Goal: Find contact information: Find contact information

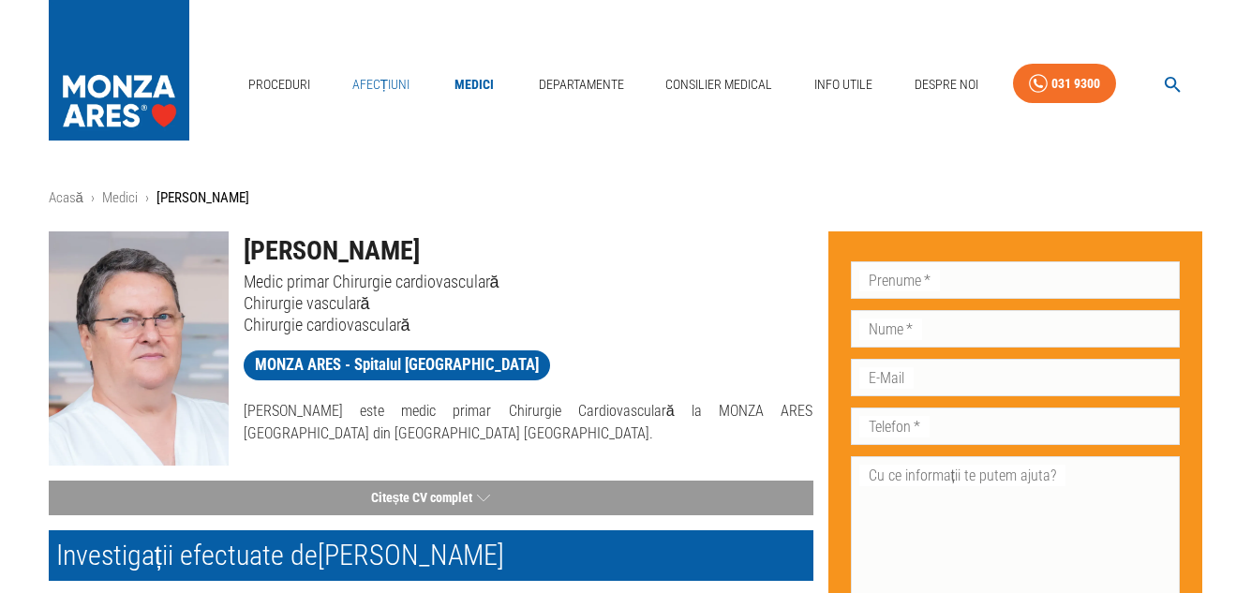
click at [391, 85] on link "Afecțiuni" at bounding box center [381, 85] width 73 height 38
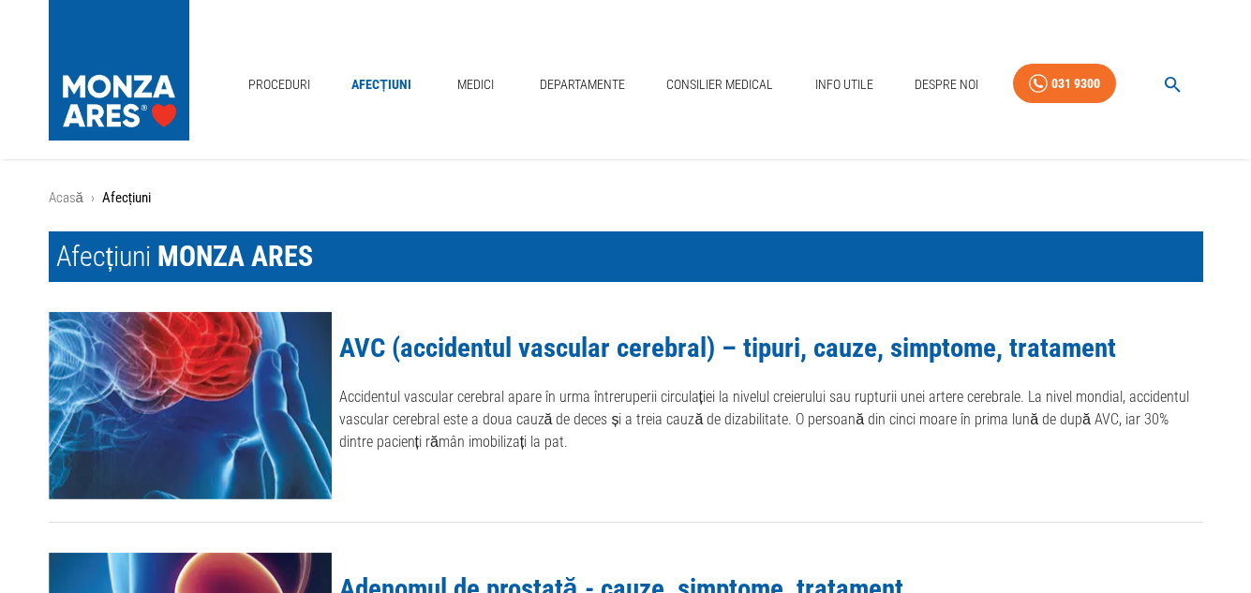
scroll to position [158, 0]
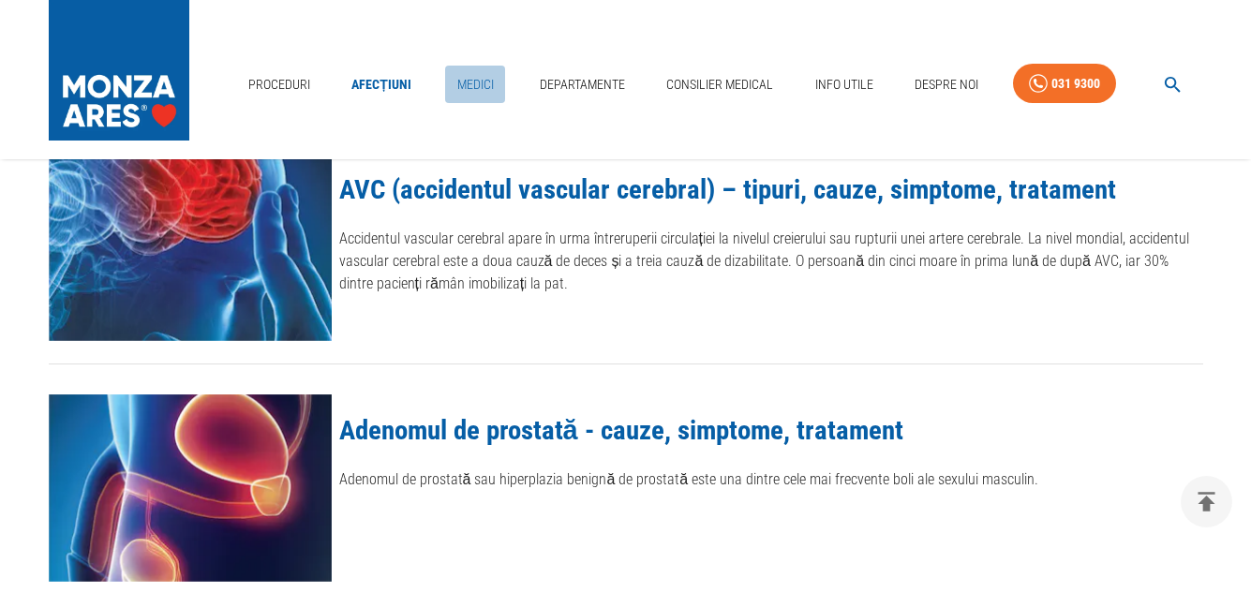
click at [470, 88] on link "Medici" at bounding box center [475, 85] width 60 height 38
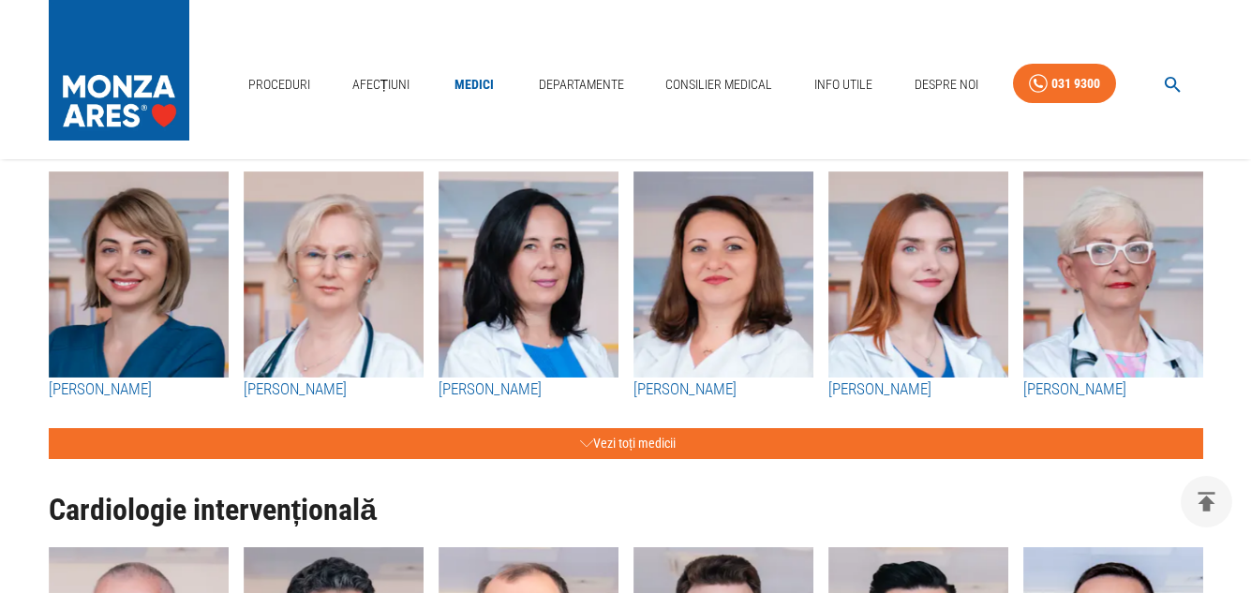
scroll to position [287, 0]
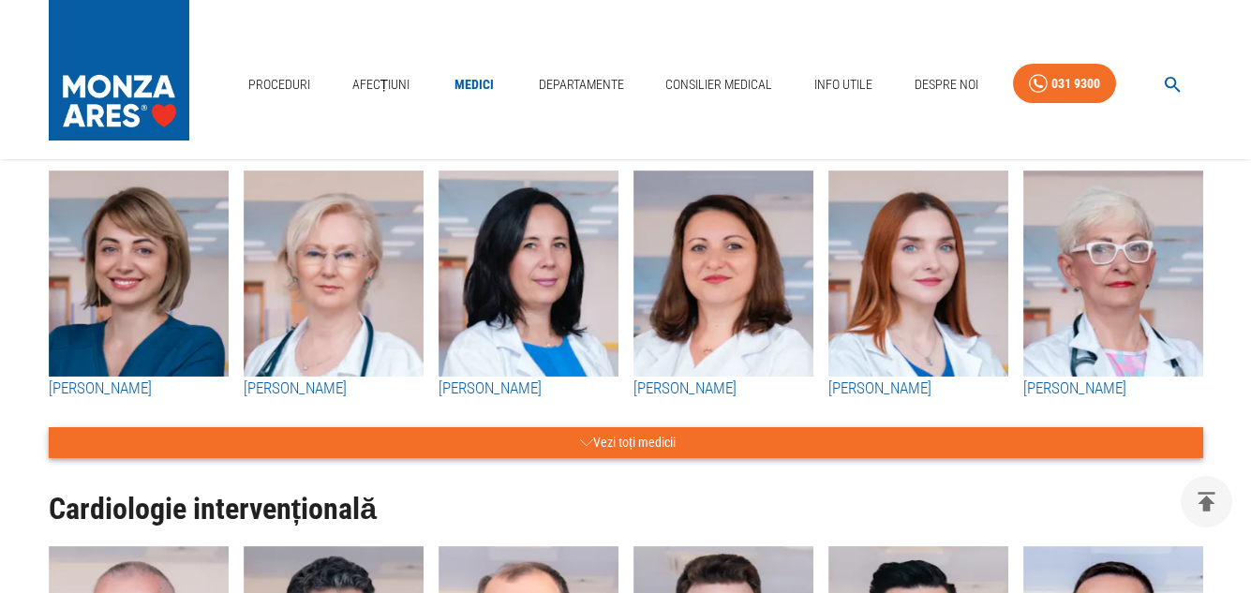
click at [587, 445] on icon "button" at bounding box center [586, 442] width 13 height 23
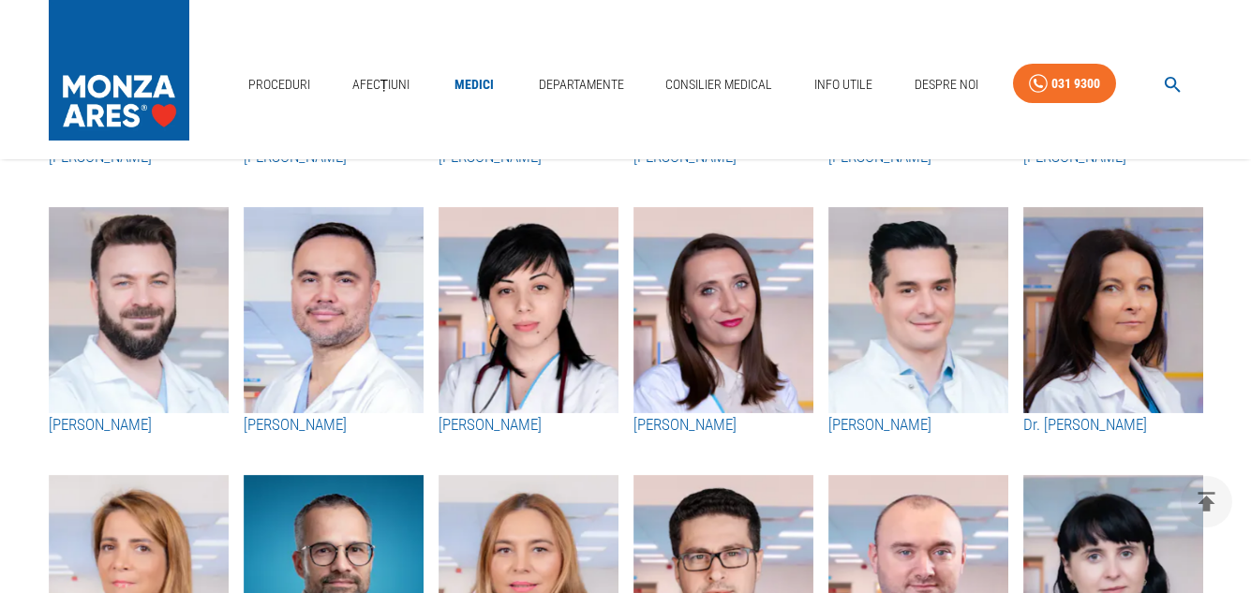
scroll to position [689, 0]
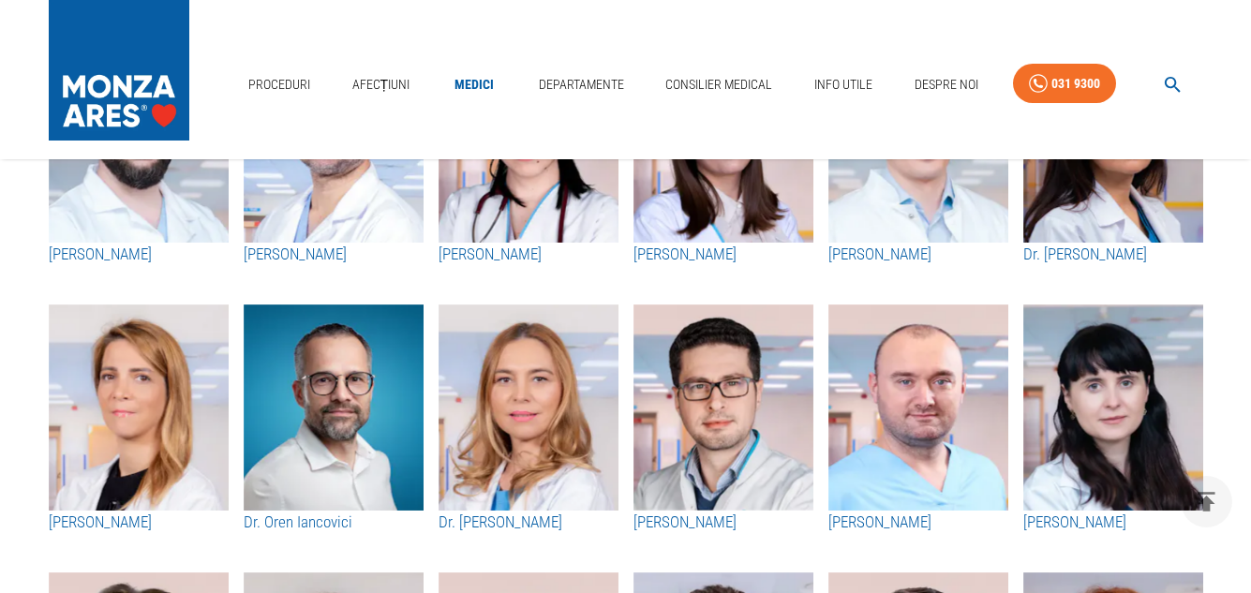
click at [504, 520] on h3 "Dr. [PERSON_NAME]" at bounding box center [528, 523] width 180 height 24
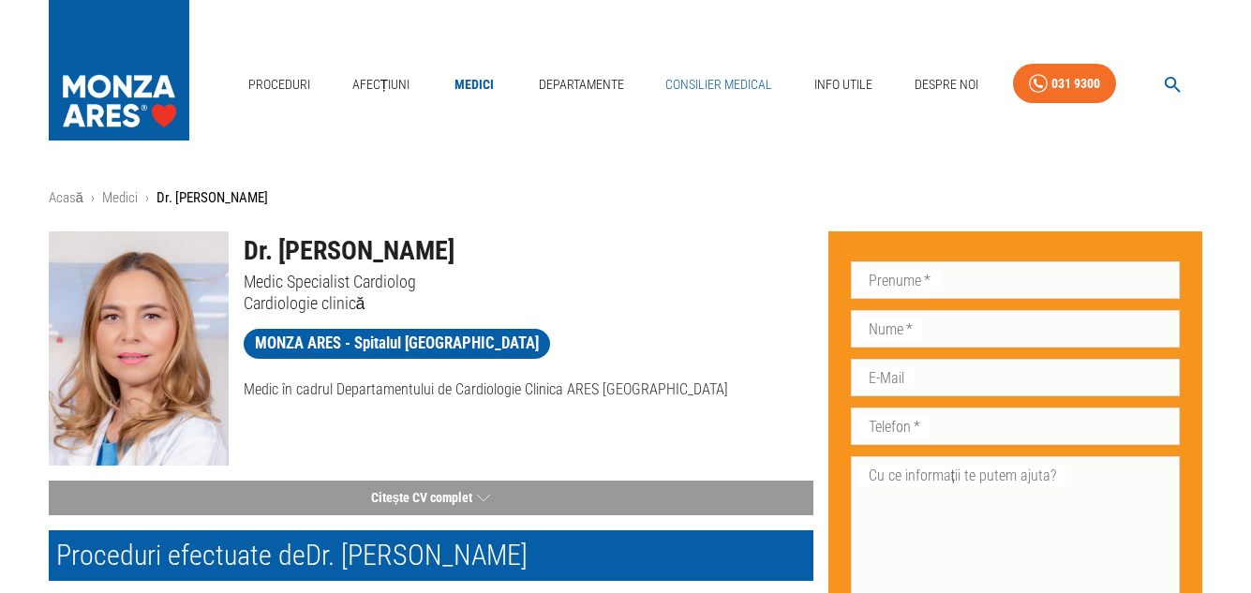
click at [706, 83] on link "Consilier Medical" at bounding box center [719, 85] width 122 height 38
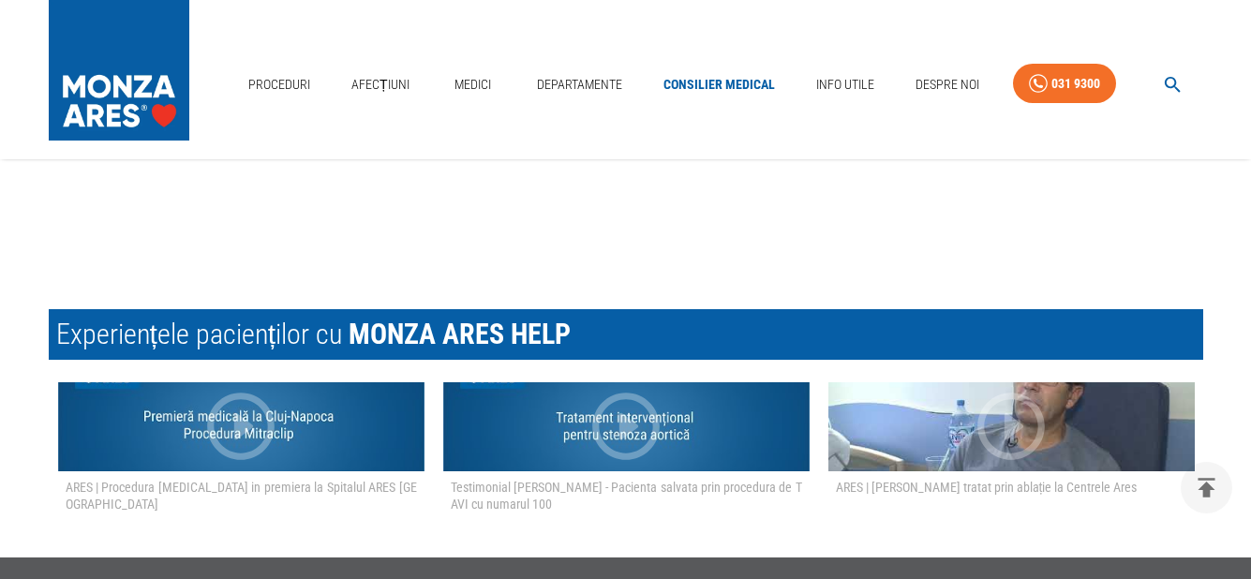
scroll to position [3637, 0]
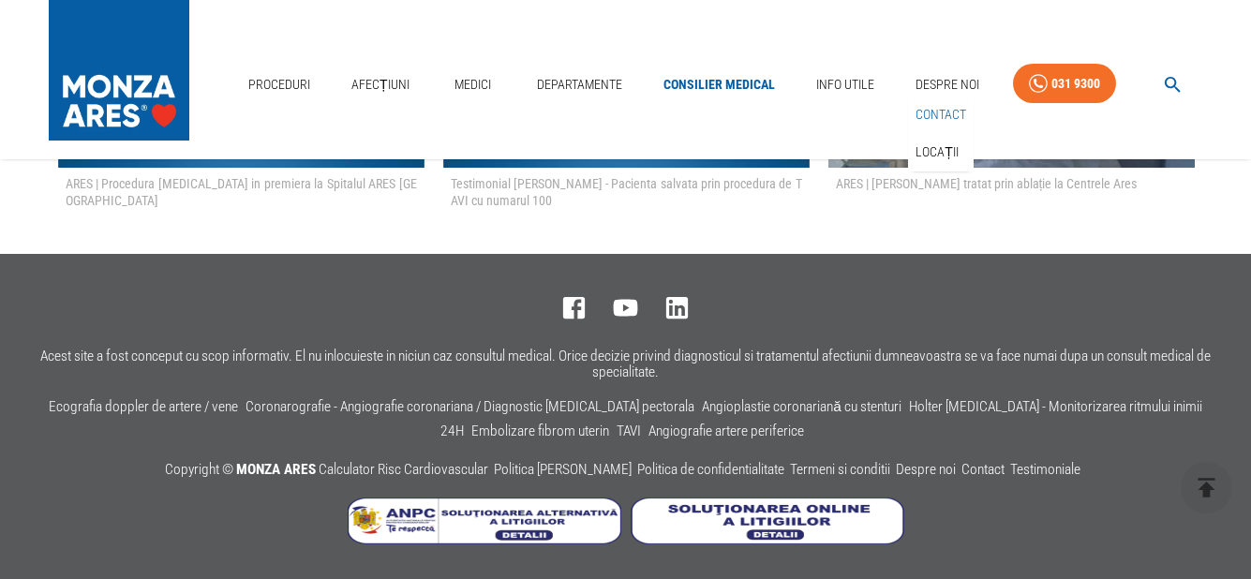
click at [948, 111] on link "Contact" at bounding box center [940, 114] width 58 height 31
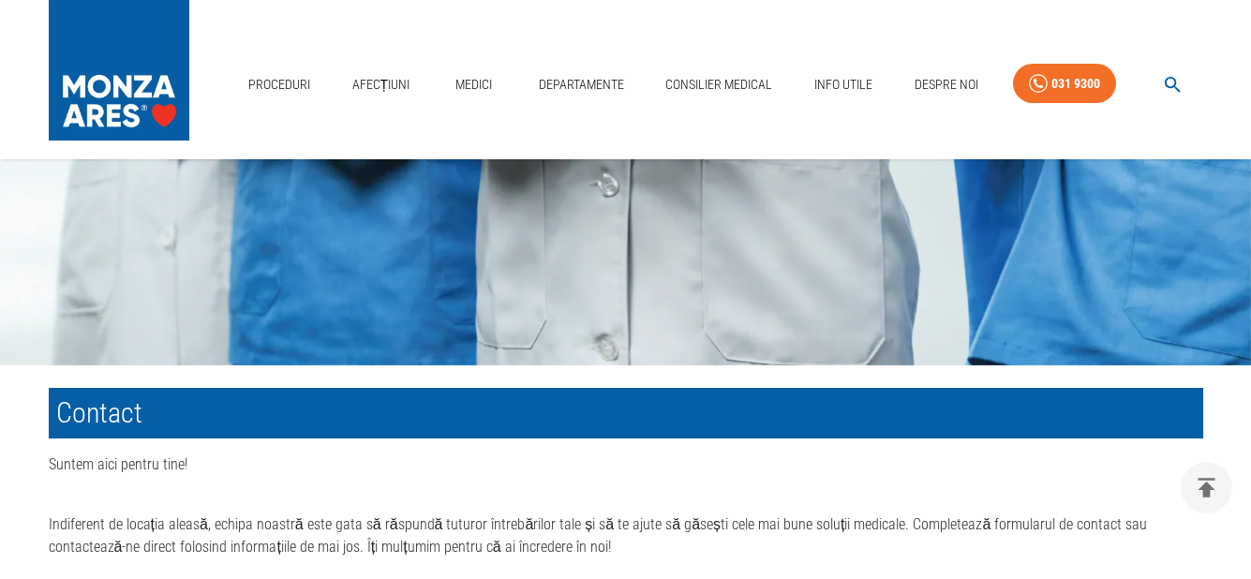
scroll to position [565, 0]
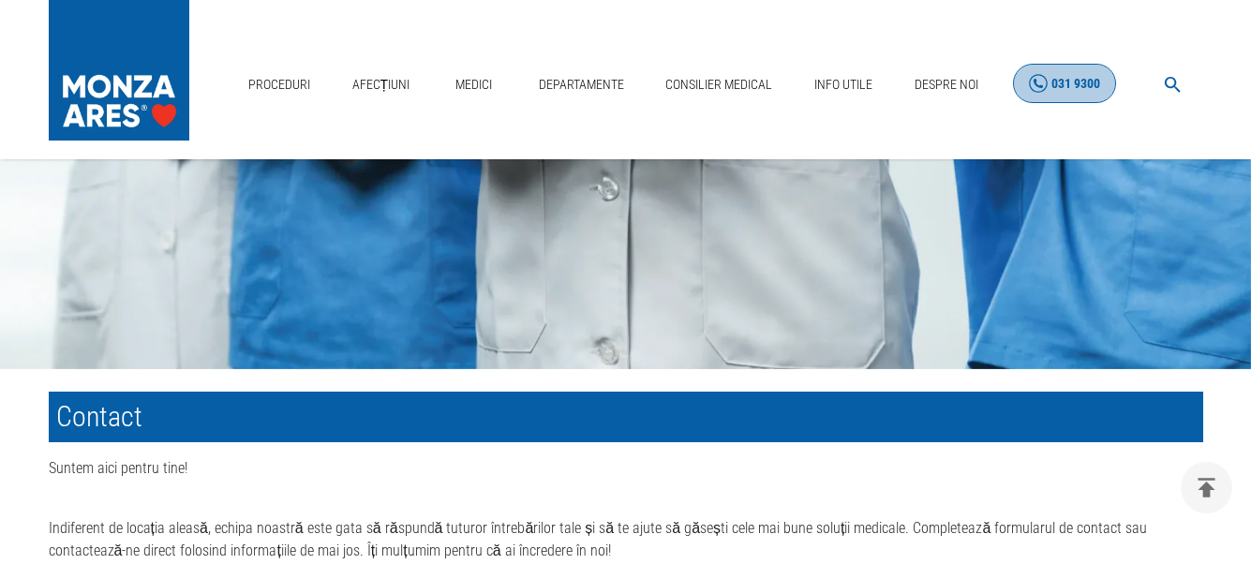
click at [1084, 88] on div "031 9300" at bounding box center [1075, 83] width 49 height 23
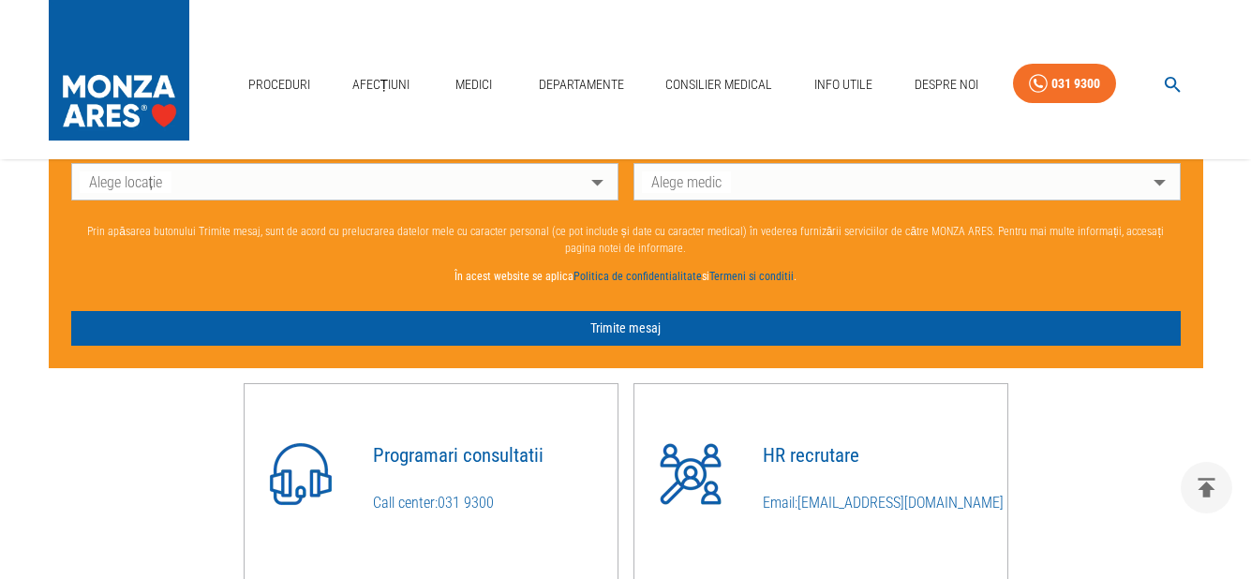
scroll to position [1281, 0]
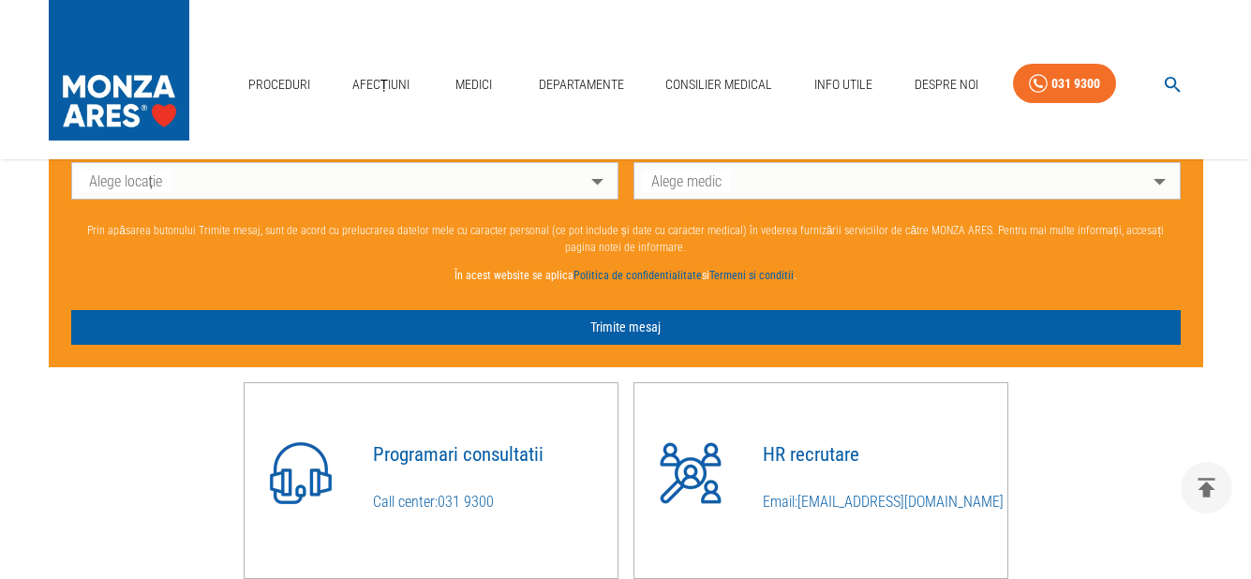
click at [1013, 64] on link "031 9300" at bounding box center [1064, 84] width 103 height 40
